Goal: Task Accomplishment & Management: Complete application form

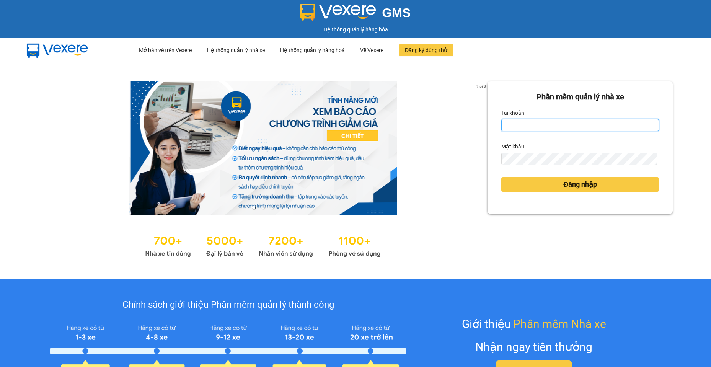
click at [569, 123] on input "Tài khoản" at bounding box center [580, 125] width 158 height 12
type input "camtu.namhailimo"
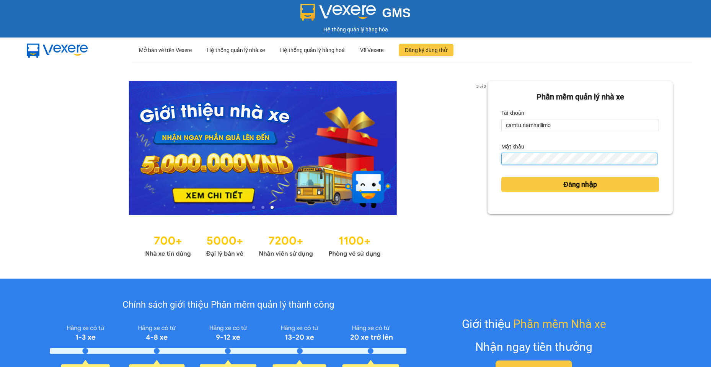
click at [501, 177] on button "Đăng nhập" at bounding box center [580, 184] width 158 height 15
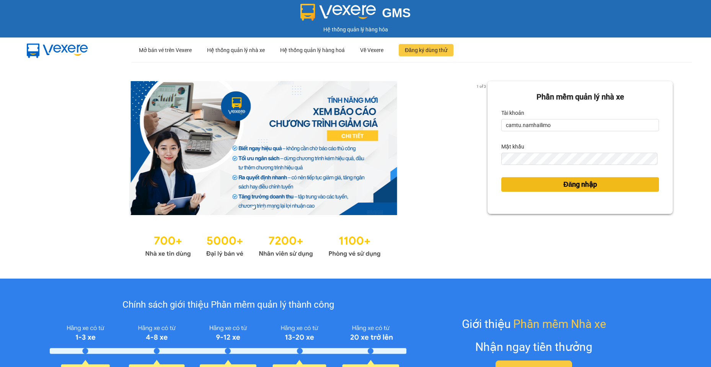
click at [586, 185] on body "GMS Hệ thống quản lý hàng hóa ··· Mở bán vé trên Vexere ··· Hệ thống quản lý nh…" at bounding box center [355, 183] width 711 height 367
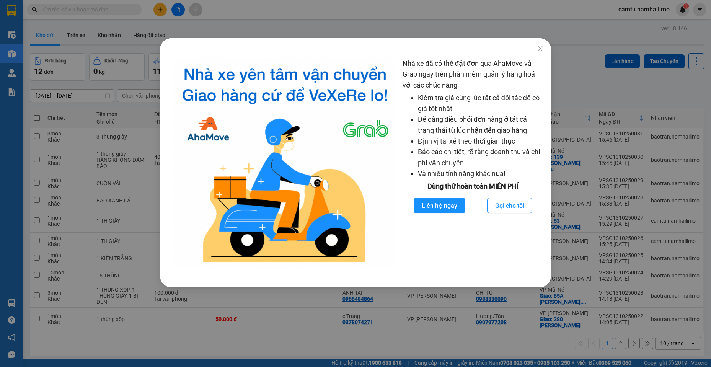
click at [359, 339] on div "Nhà xe đã có thể đặt đơn qua AhaMove và Grab ngay trên phần mềm quản lý hàng ho…" at bounding box center [355, 183] width 711 height 367
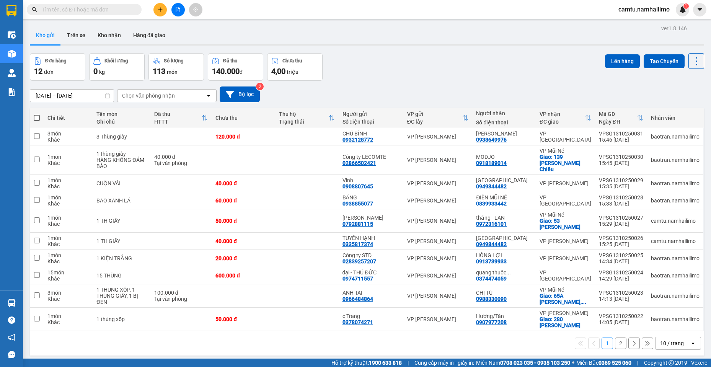
click at [164, 9] on button at bounding box center [160, 9] width 13 height 13
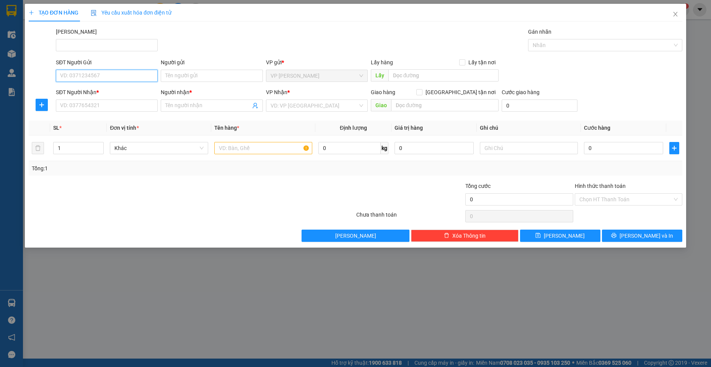
click at [122, 74] on input "SĐT Người Gửi" at bounding box center [107, 76] width 102 height 12
click at [137, 98] on div "0908073625 0908073625 - [PERSON_NAME][GEOGRAPHIC_DATA]" at bounding box center [124, 90] width 136 height 15
click at [111, 73] on input "09080736" at bounding box center [107, 76] width 102 height 12
click at [103, 91] on div "0908073625 - [PERSON_NAME][GEOGRAPHIC_DATA]" at bounding box center [123, 91] width 127 height 8
type input "0908073625"
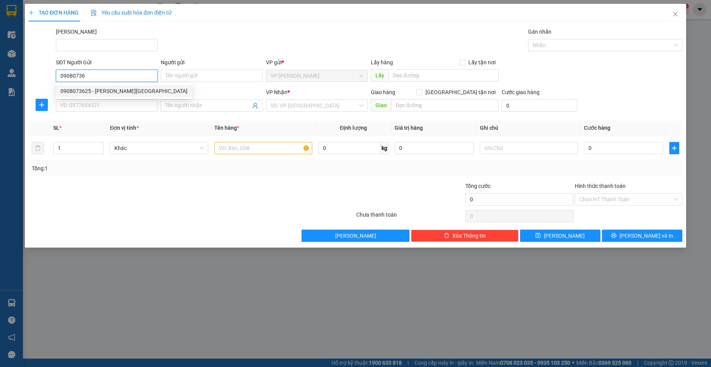
type input "NGỌC TIÊN SG"
type input "0857807780"
type input "HỒNG"
type input "50.000"
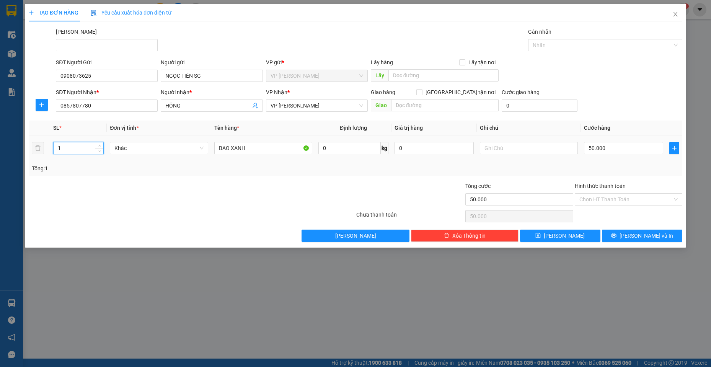
drag, startPoint x: 61, startPoint y: 152, endPoint x: 56, endPoint y: 152, distance: 5.0
click at [56, 152] on input "1" at bounding box center [79, 147] width 50 height 11
type input "2"
click at [608, 152] on input "50.000" at bounding box center [623, 148] width 79 height 12
type input "1"
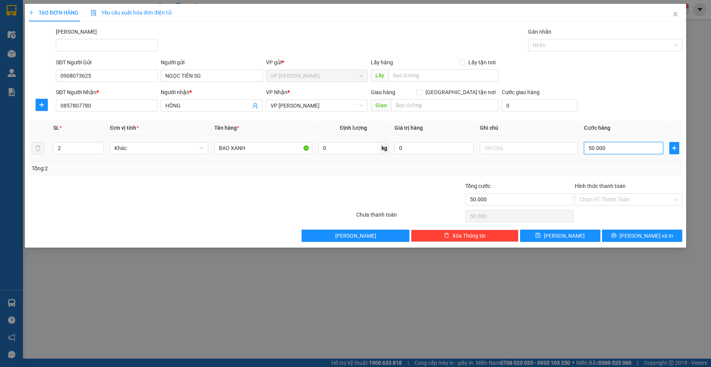
type input "1"
type input "10"
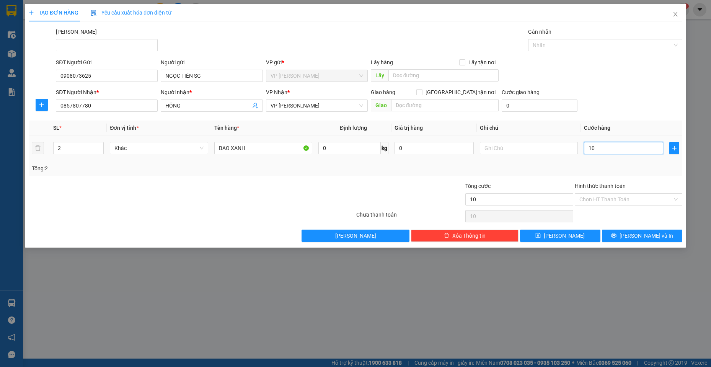
type input "100"
type input "100.000"
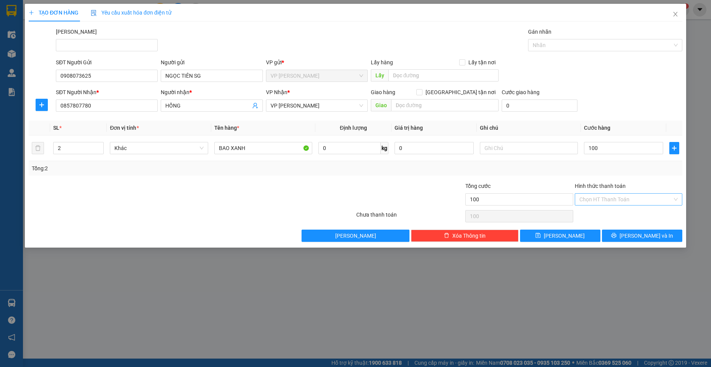
type input "100.000"
click at [616, 203] on input "Hình thức thanh toán" at bounding box center [626, 199] width 93 height 11
click at [619, 220] on div "Tại văn phòng" at bounding box center [629, 215] width 108 height 12
type input "0"
click at [635, 242] on div "TẠO ĐƠN HÀNG Yêu cầu xuất hóa đơn điện tử Transit Pickup Surcharge Ids Transit …" at bounding box center [355, 126] width 661 height 244
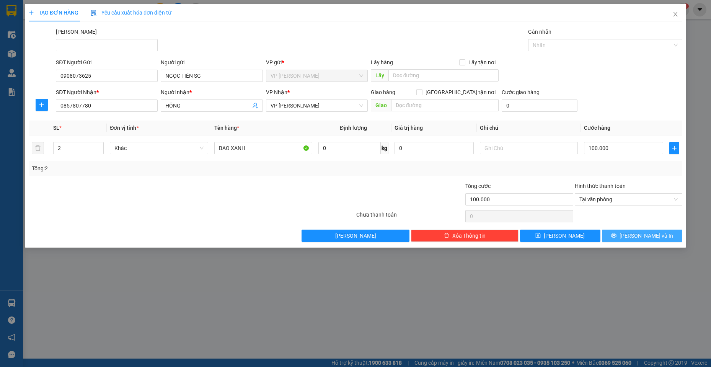
click at [634, 238] on button "[PERSON_NAME] và In" at bounding box center [642, 236] width 80 height 12
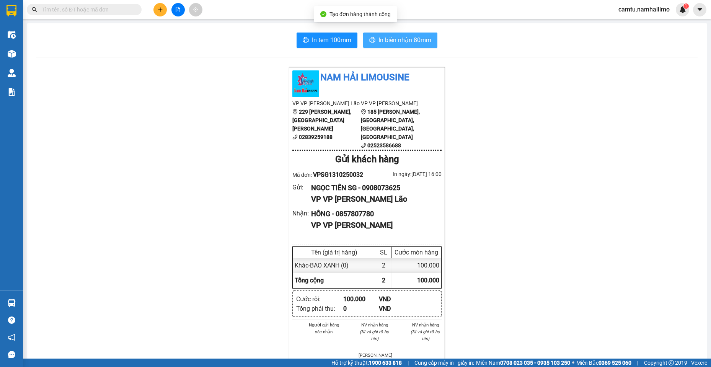
click at [411, 46] on button "In biên nhận 80mm" at bounding box center [400, 40] width 74 height 15
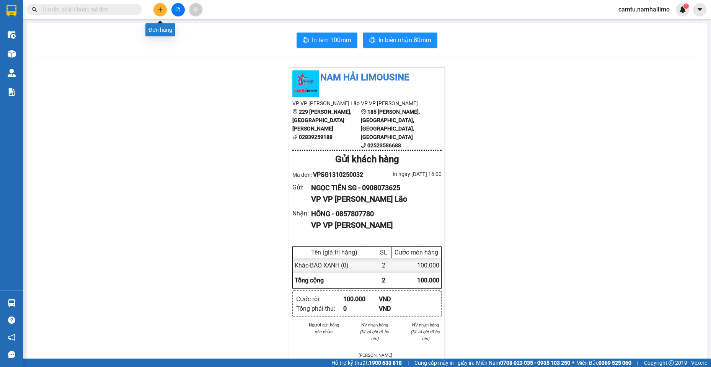
click at [162, 10] on icon "plus" at bounding box center [160, 9] width 4 height 0
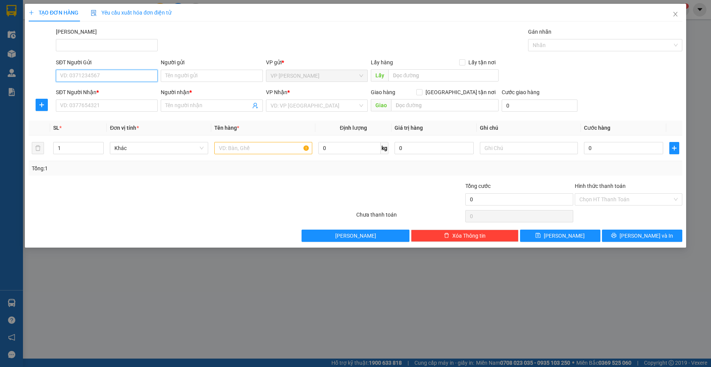
click at [77, 80] on input "SĐT Người Gửi" at bounding box center [107, 76] width 102 height 12
click at [69, 77] on input "094861045" at bounding box center [107, 76] width 102 height 12
click at [85, 80] on input "094661045" at bounding box center [107, 76] width 102 height 12
type input "0946610437"
click at [89, 95] on div "0946610437 - QUÝT" at bounding box center [107, 91] width 102 height 12
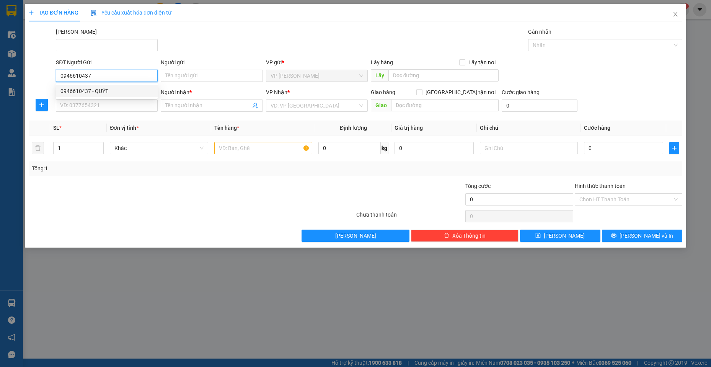
type input "QUÝT"
type input "0868652971"
type input "NGUYÊN"
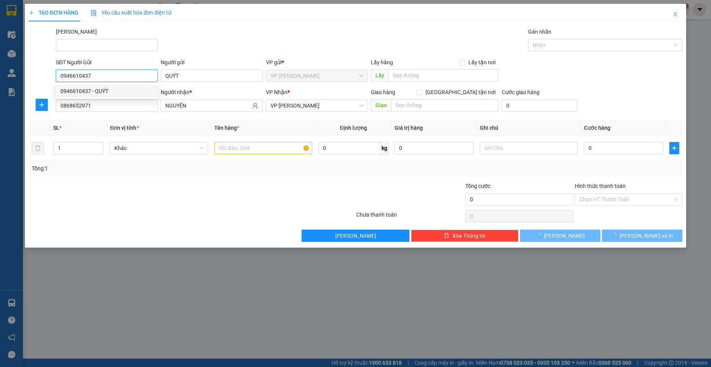
type input "80.000"
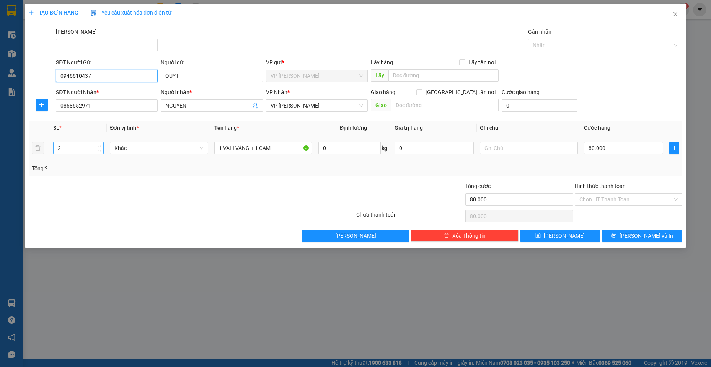
type input "0946610437"
drag, startPoint x: 61, startPoint y: 152, endPoint x: 31, endPoint y: 148, distance: 29.7
click at [31, 148] on tr "2 Khác 1 VALI VÀNG + 1 CAM 0 kg 0 80.000" at bounding box center [356, 149] width 654 height 26
type input "1"
drag, startPoint x: 232, startPoint y: 147, endPoint x: 0, endPoint y: 83, distance: 241.1
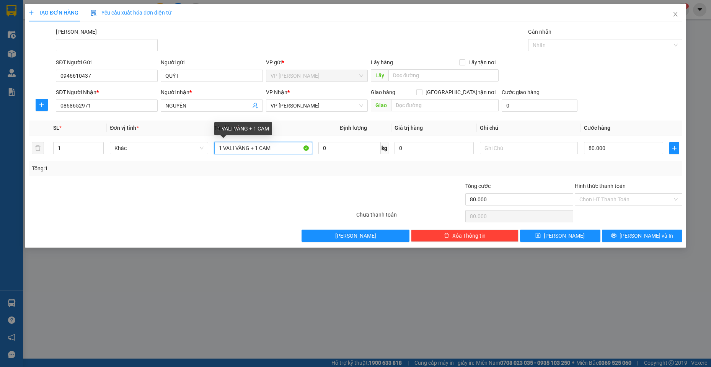
click at [0, 83] on div "TẠO ĐƠN HÀNG Yêu cầu xuất hóa đơn điện tử Transit Pickup Surcharge Ids Transit …" at bounding box center [355, 183] width 711 height 367
type input "01 TH XỐP"
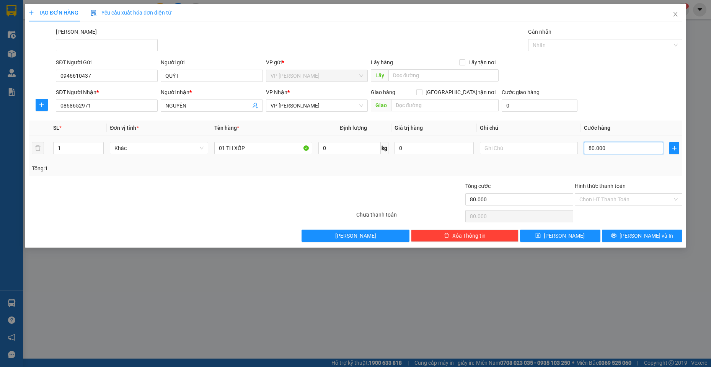
click at [629, 147] on input "80.000" at bounding box center [623, 148] width 79 height 12
type input "3"
type input "30"
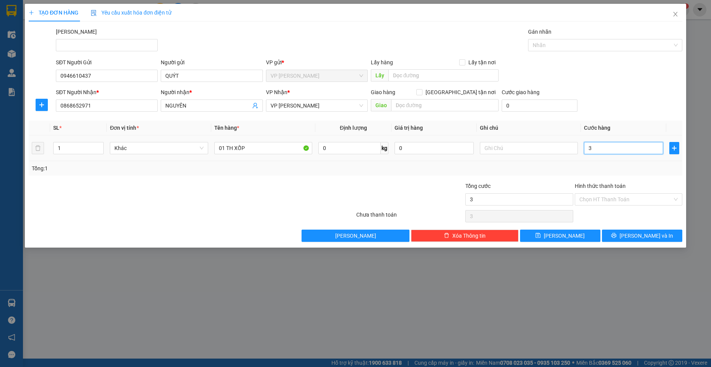
type input "30"
type input "30.000"
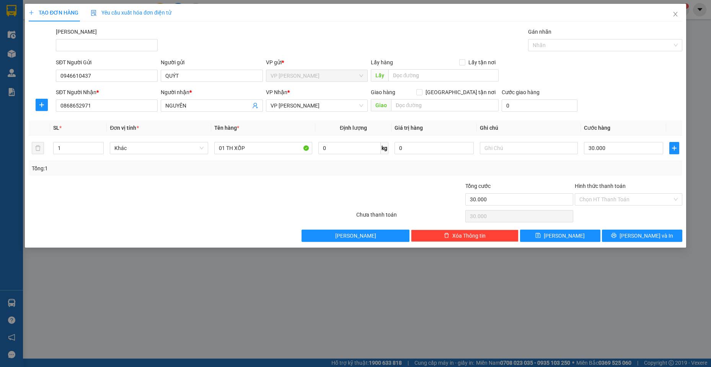
click at [635, 106] on div "SĐT Người Nhận * 0868652971 Người nhận * NGUYÊN VP Nhận * VP [PERSON_NAME] Giao…" at bounding box center [369, 101] width 630 height 27
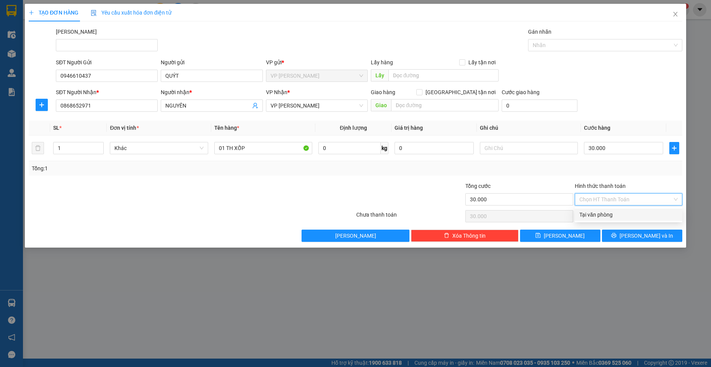
click at [624, 198] on input "Hình thức thanh toán" at bounding box center [626, 199] width 93 height 11
click at [615, 216] on div "Tại văn phòng" at bounding box center [629, 215] width 98 height 8
type input "0"
click at [634, 240] on button "[PERSON_NAME] và In" at bounding box center [642, 236] width 80 height 12
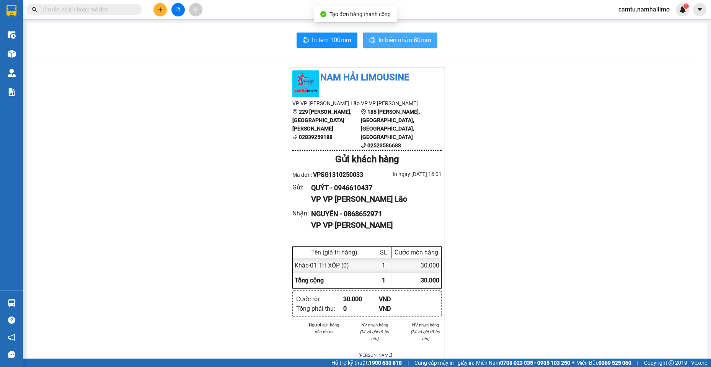
click at [391, 38] on span "In biên nhận 80mm" at bounding box center [405, 40] width 53 height 10
